Goal: Transaction & Acquisition: Purchase product/service

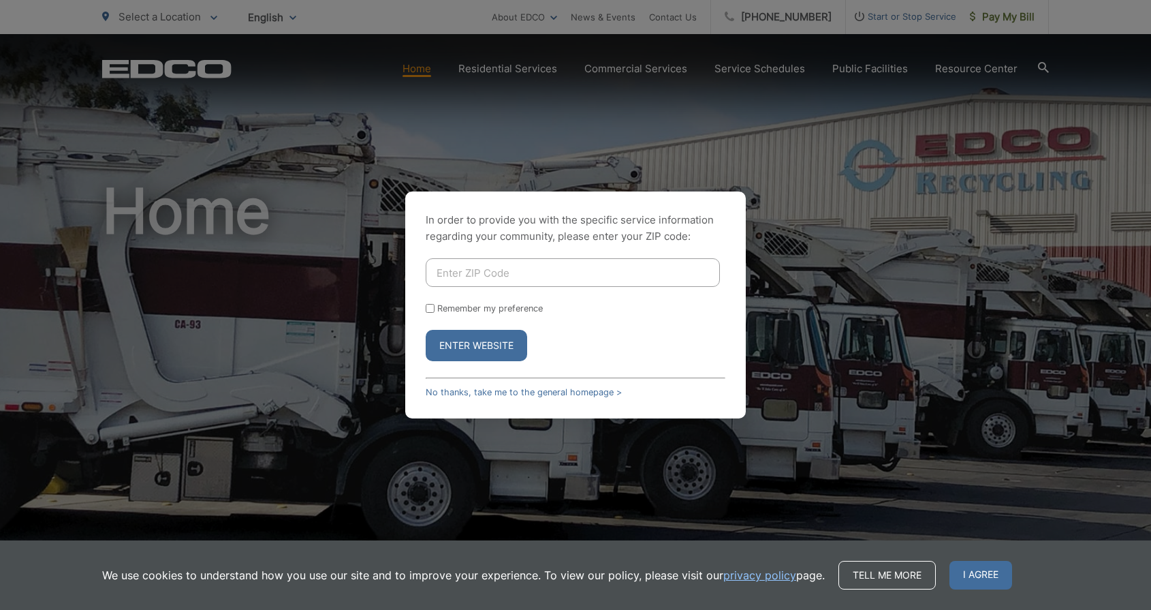
click at [511, 276] on input "Enter ZIP Code" at bounding box center [573, 272] width 294 height 29
type input "92040"
click at [429, 308] on input "Remember my preference" at bounding box center [430, 308] width 9 height 9
checkbox input "true"
click at [458, 341] on button "Enter Website" at bounding box center [476, 345] width 101 height 31
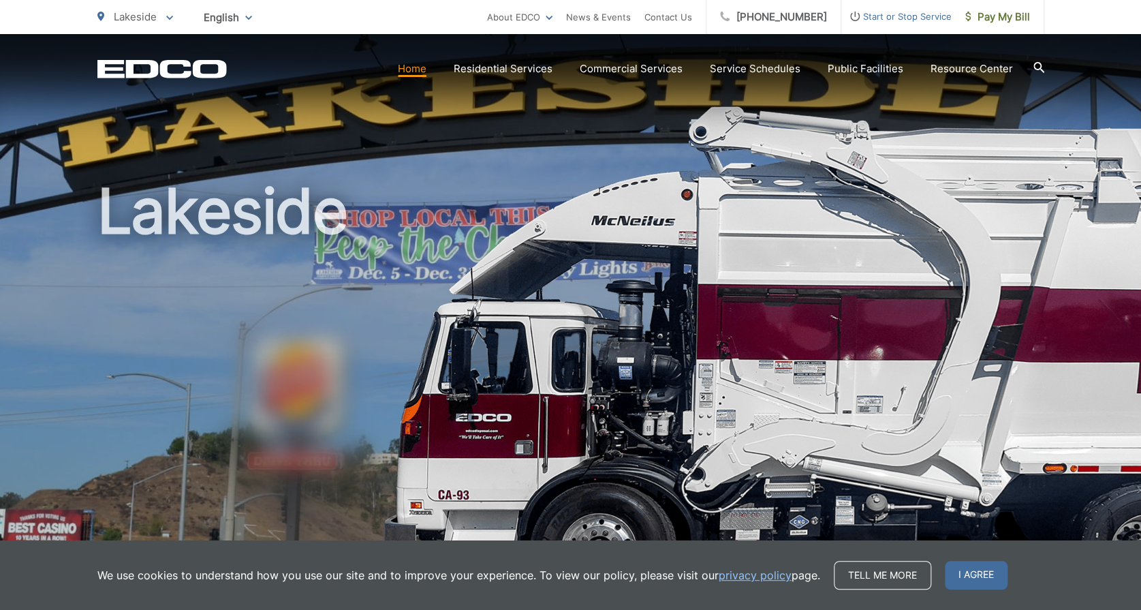
click at [759, 464] on h1 "Lakeside" at bounding box center [570, 392] width 947 height 431
click at [804, 597] on div "We use cookies to understand how you use our site and to improve your experienc…" at bounding box center [570, 574] width 1141 height 69
click at [986, 16] on span "Pay My Bill" at bounding box center [997, 17] width 65 height 16
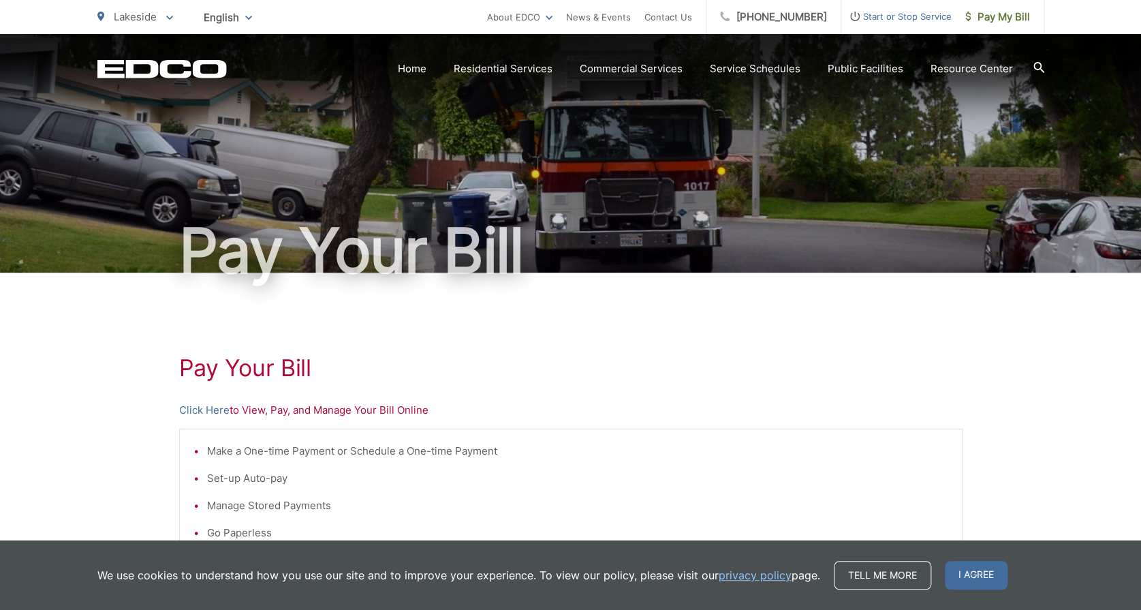
click at [986, 16] on span "Pay My Bill" at bounding box center [997, 17] width 65 height 16
click at [283, 410] on p "Click Here to View, Pay, and Manage Your Bill Online" at bounding box center [570, 410] width 783 height 16
